Goal: Transaction & Acquisition: Purchase product/service

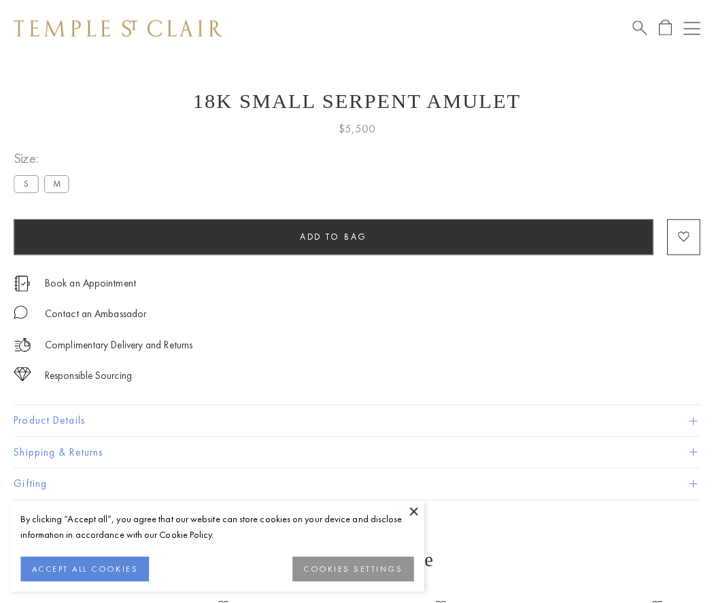
scroll to position [18, 0]
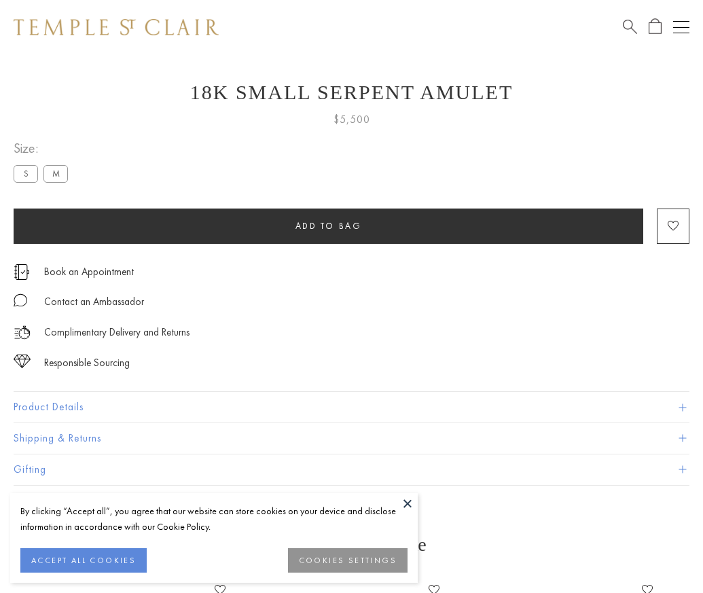
click at [328, 226] on span "Add to bag" at bounding box center [329, 226] width 67 height 12
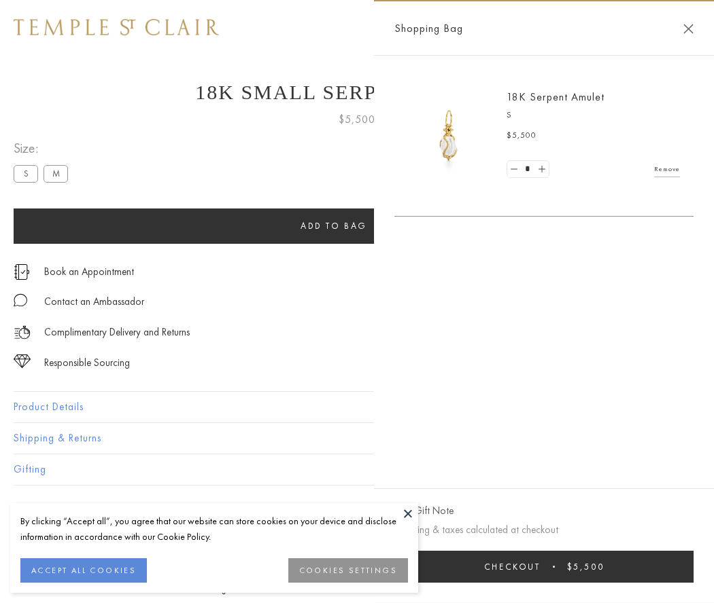
click at [544, 567] on button "Checkout $5,500" at bounding box center [543, 567] width 299 height 32
